Goal: Information Seeking & Learning: Find specific page/section

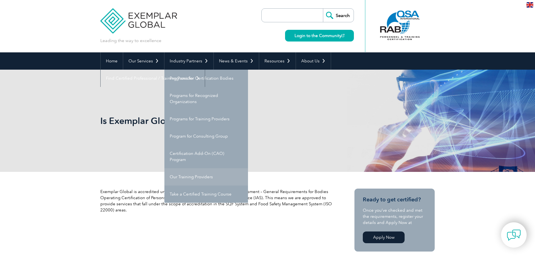
click at [198, 176] on link "Our Training Providers" at bounding box center [206, 176] width 84 height 17
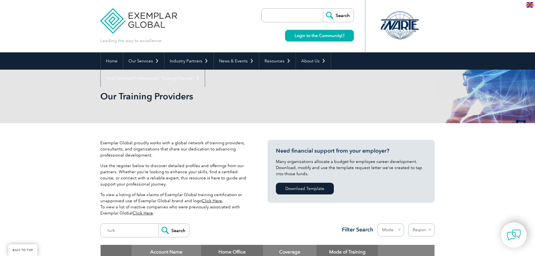
scroll to position [199, 0]
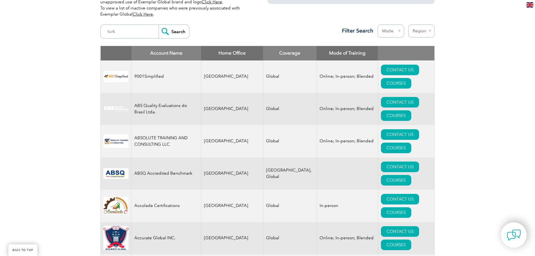
type input "turk"
click at [181, 31] on input "Search" at bounding box center [174, 31] width 31 height 13
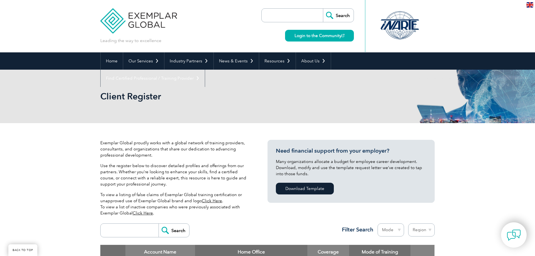
scroll to position [171, 0]
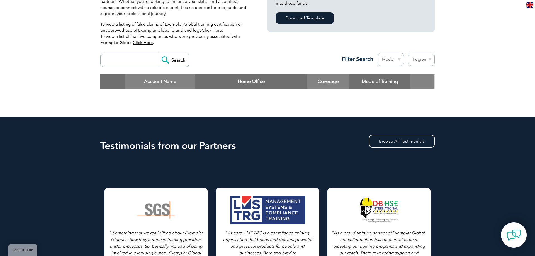
drag, startPoint x: 134, startPoint y: 64, endPoint x: 171, endPoint y: 62, distance: 37.1
click at [135, 64] on input "search" at bounding box center [130, 59] width 55 height 13
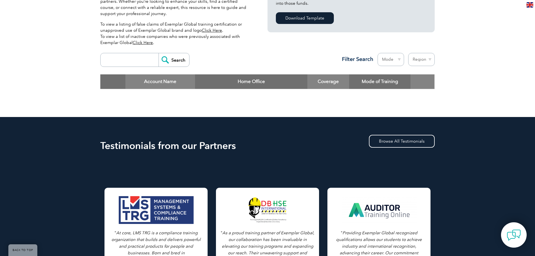
click at [174, 62] on input "Search" at bounding box center [174, 59] width 31 height 13
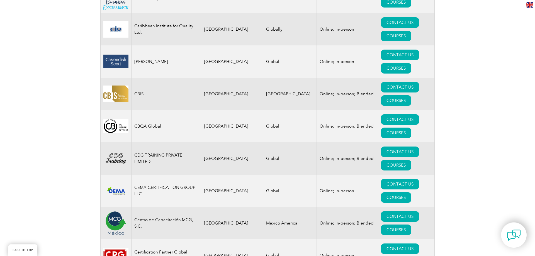
scroll to position [1535, 0]
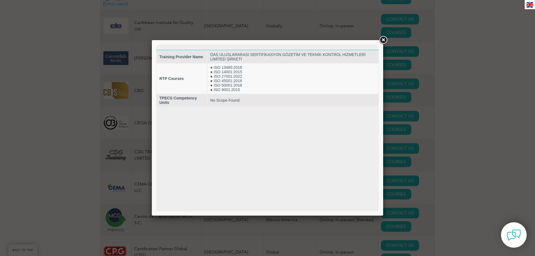
scroll to position [0, 0]
click at [384, 40] on link at bounding box center [383, 40] width 10 height 10
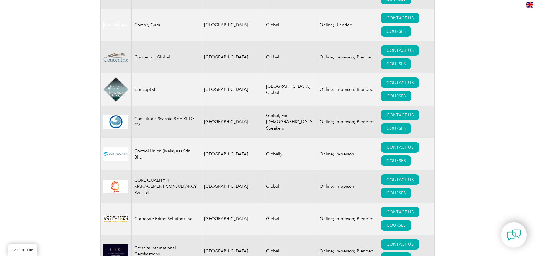
scroll to position [1961, 0]
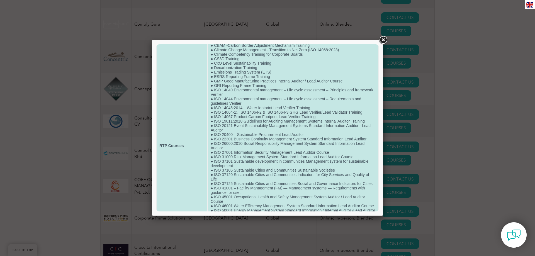
scroll to position [0, 0]
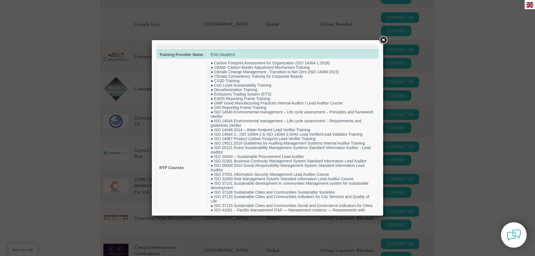
click at [227, 55] on td "ESG Akademi" at bounding box center [293, 55] width 171 height 8
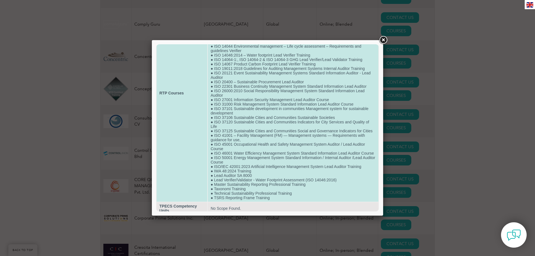
scroll to position [78, 0]
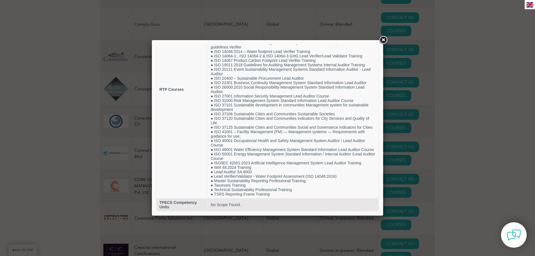
click at [382, 39] on link at bounding box center [383, 40] width 10 height 10
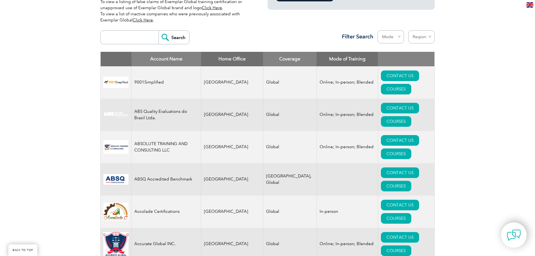
scroll to position [0, 0]
